Goal: Complete application form

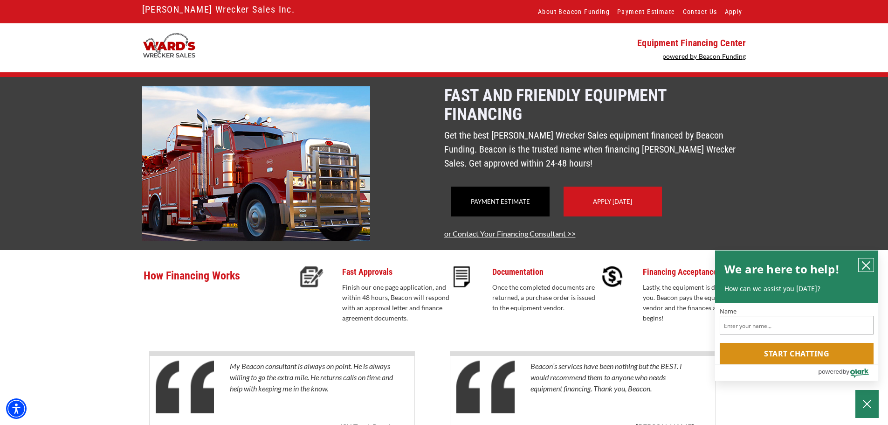
click at [864, 267] on icon "close chatbox" at bounding box center [866, 265] width 7 height 7
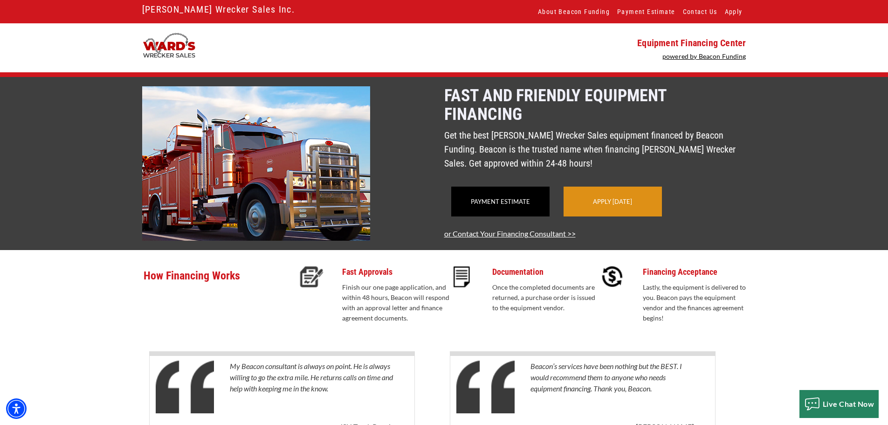
click at [612, 216] on div "Apply Today" at bounding box center [613, 201] width 98 height 30
click at [607, 216] on div "Apply Today" at bounding box center [613, 201] width 98 height 30
click at [606, 209] on div "Apply Today" at bounding box center [613, 201] width 98 height 30
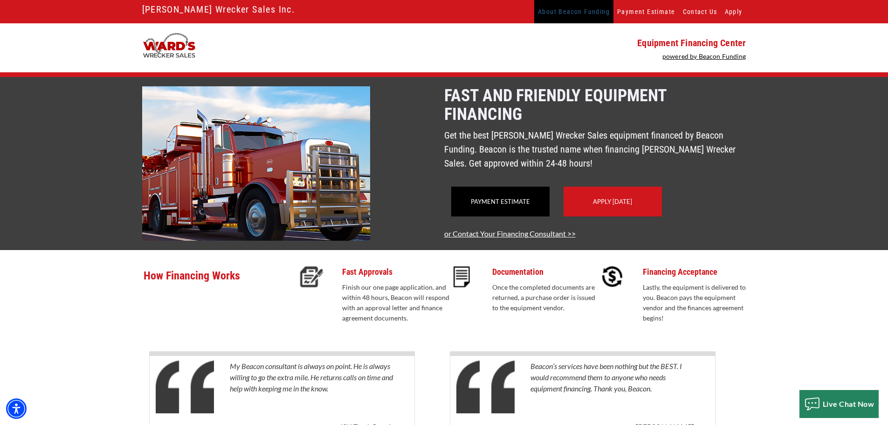
click at [580, 12] on link "About Beacon Funding" at bounding box center [573, 11] width 79 height 23
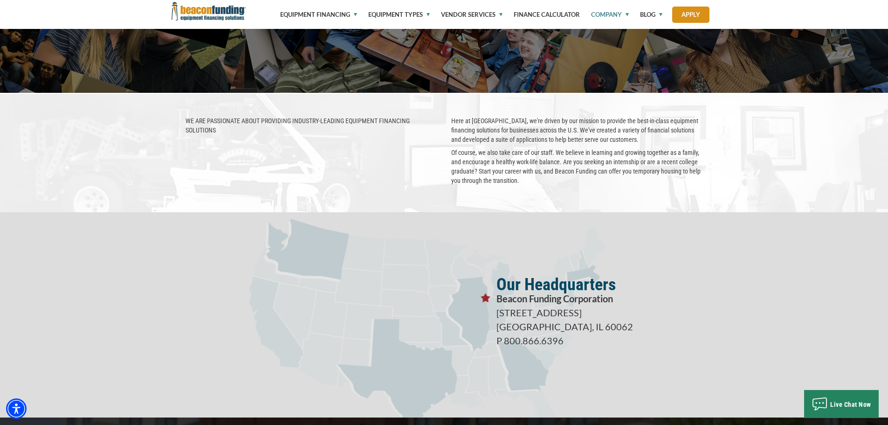
scroll to position [1632, 0]
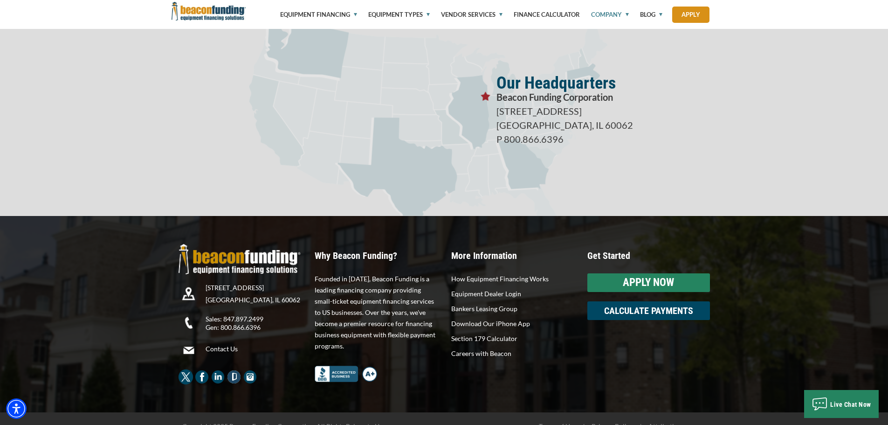
click at [691, 281] on div "APPLY NOW" at bounding box center [648, 282] width 123 height 19
